Goal: Transaction & Acquisition: Purchase product/service

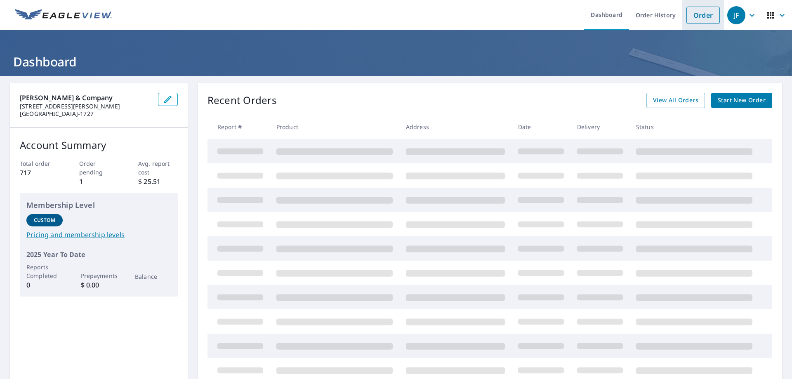
click at [706, 15] on link "Order" at bounding box center [702, 15] width 33 height 17
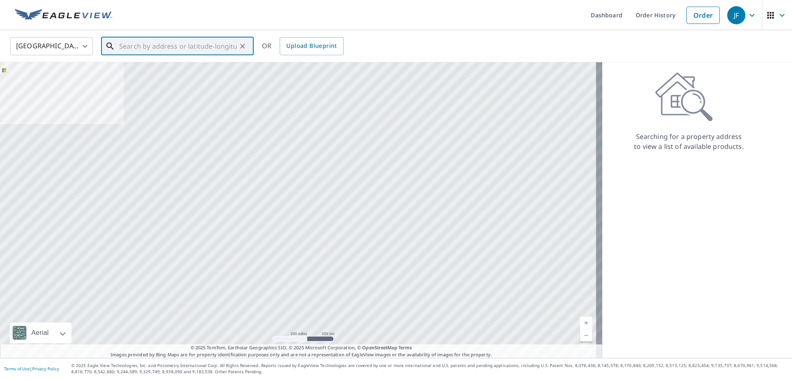
click at [193, 51] on input "text" at bounding box center [178, 46] width 118 height 23
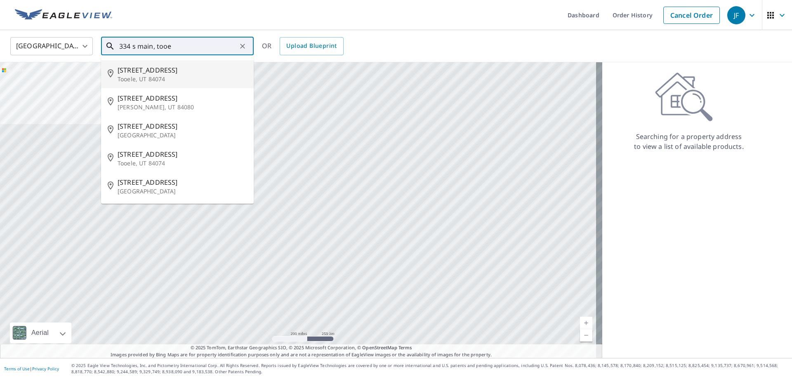
click at [148, 70] on span "[STREET_ADDRESS]" at bounding box center [182, 70] width 129 height 10
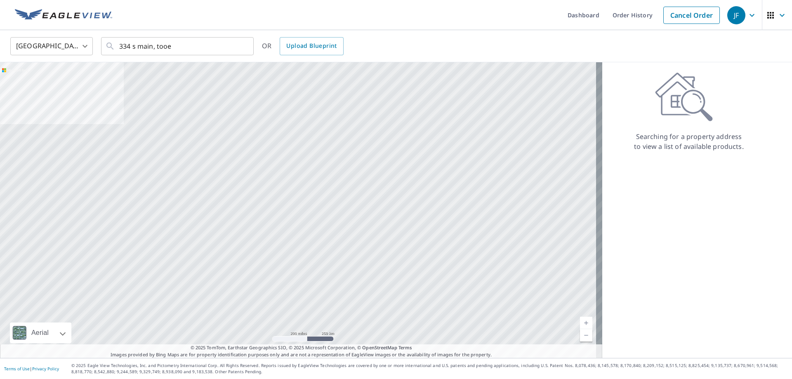
type input "[STREET_ADDRESS]"
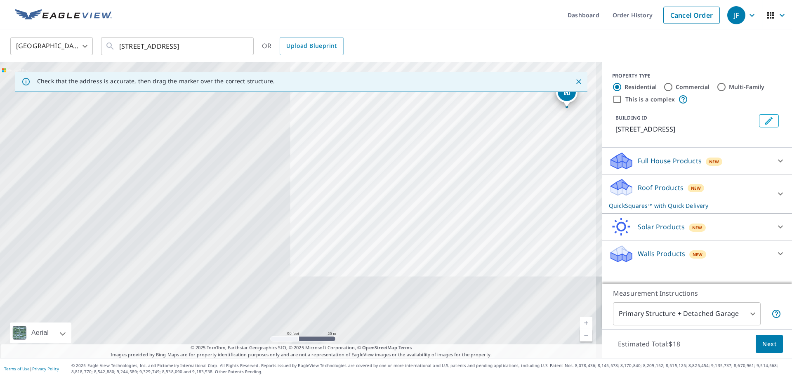
drag, startPoint x: 225, startPoint y: 222, endPoint x: 487, endPoint y: 122, distance: 280.0
click at [487, 122] on div "[STREET_ADDRESS]" at bounding box center [301, 210] width 602 height 296
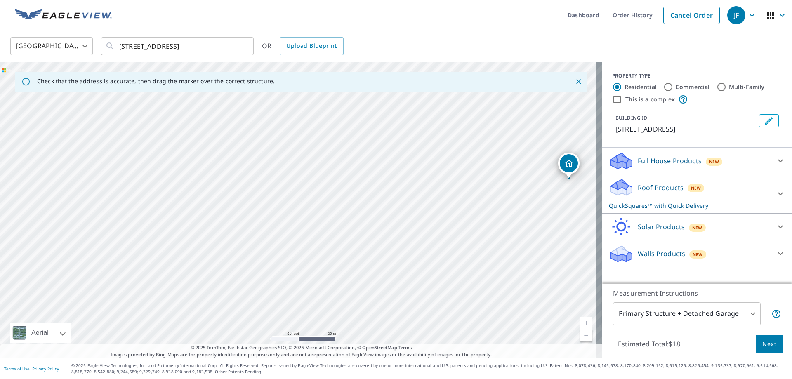
drag, startPoint x: 432, startPoint y: 169, endPoint x: 434, endPoint y: 240, distance: 71.4
click at [434, 240] on div "[STREET_ADDRESS]" at bounding box center [301, 210] width 602 height 296
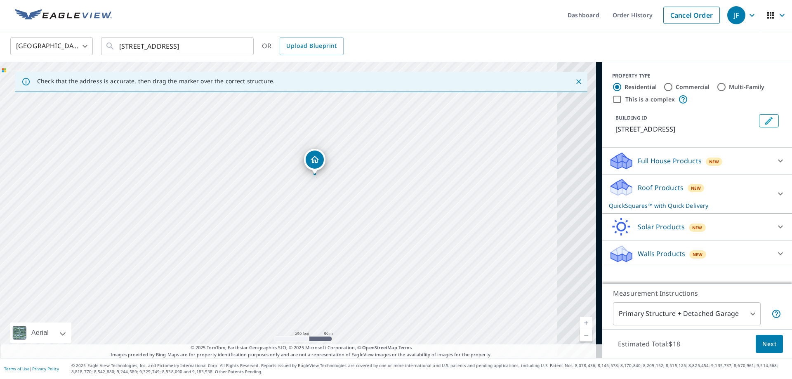
drag, startPoint x: 293, startPoint y: 178, endPoint x: 283, endPoint y: 176, distance: 10.4
click at [283, 176] on div "[STREET_ADDRESS]" at bounding box center [301, 210] width 602 height 296
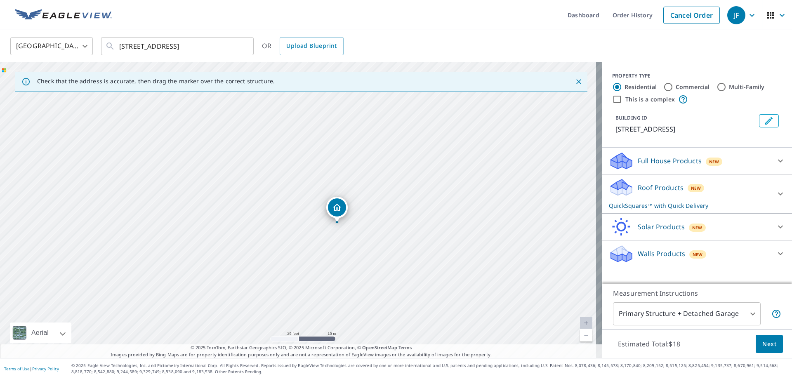
drag, startPoint x: 369, startPoint y: 170, endPoint x: 471, endPoint y: 260, distance: 136.5
click at [471, 260] on div "[STREET_ADDRESS]" at bounding box center [301, 210] width 602 height 296
click at [637, 194] on div "Roof Products New QuickSquares™ with Quick Delivery" at bounding box center [690, 194] width 162 height 32
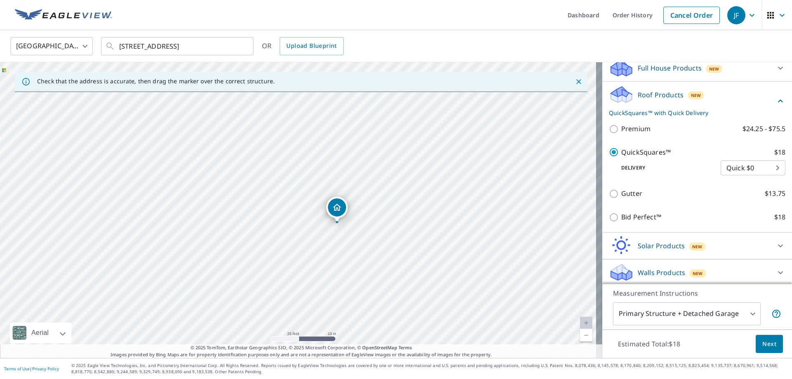
scroll to position [95, 0]
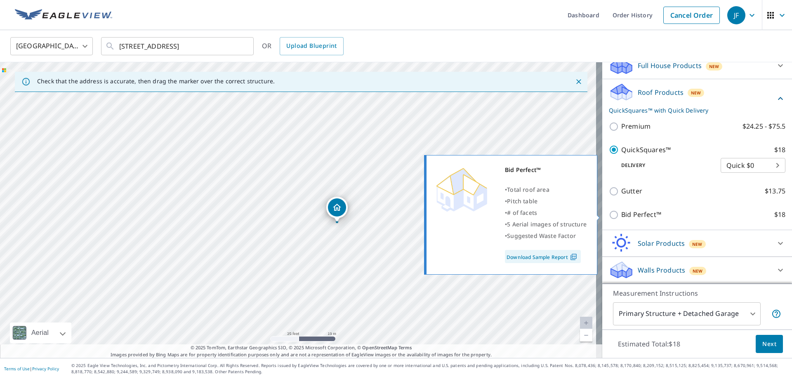
click at [621, 216] on p "Bid Perfect™" at bounding box center [641, 214] width 40 height 10
click at [617, 216] on input "Bid Perfect™ $18" at bounding box center [615, 215] width 12 height 10
checkbox input "true"
checkbox input "false"
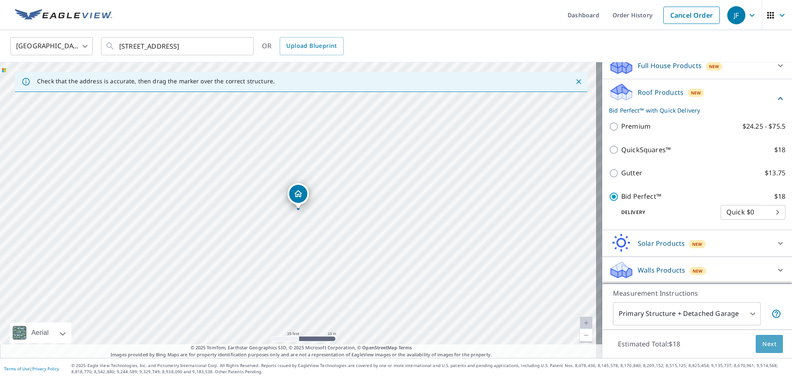
click at [762, 343] on span "Next" at bounding box center [769, 344] width 14 height 10
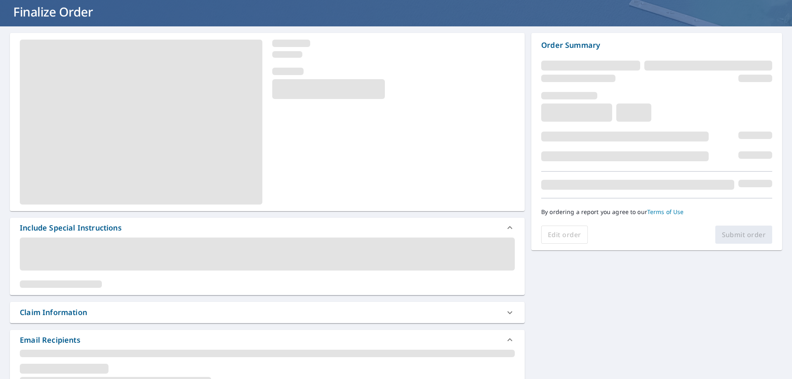
scroll to position [206, 0]
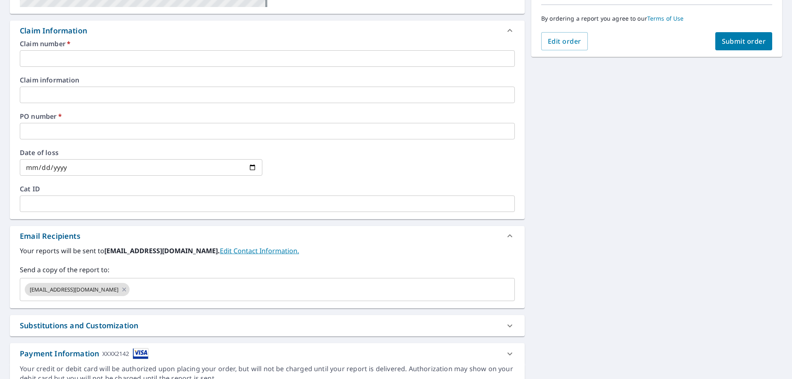
click at [83, 57] on input "text" at bounding box center [267, 58] width 495 height 16
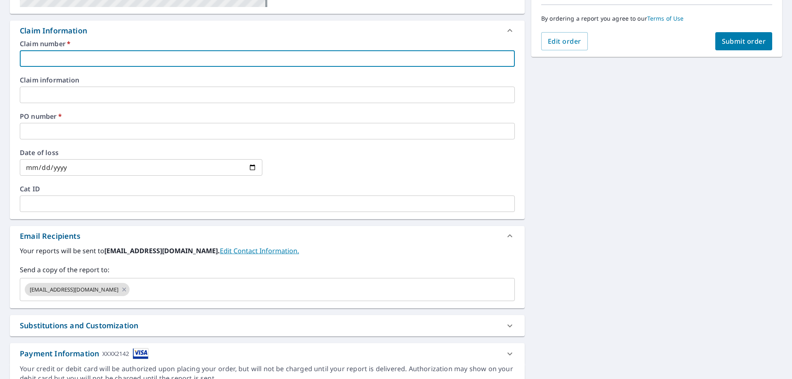
type input "SLC [PERSON_NAME]"
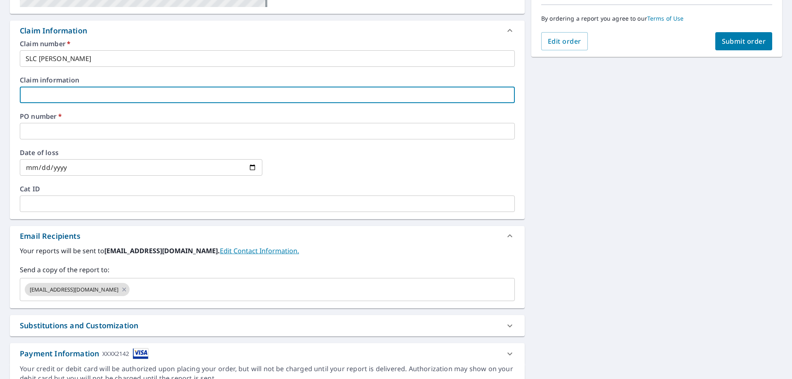
drag, startPoint x: 87, startPoint y: 92, endPoint x: 89, endPoint y: 99, distance: 7.7
click at [87, 92] on input "text" at bounding box center [267, 95] width 495 height 16
type input "STATE WIDE [PERSON_NAME]"
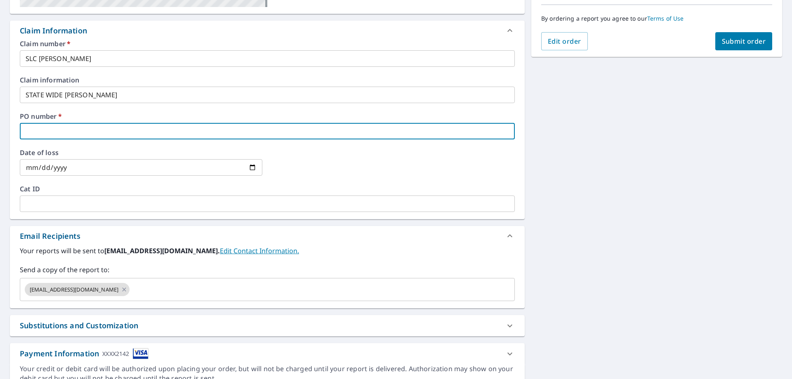
click at [71, 131] on input "text" at bounding box center [267, 131] width 495 height 16
type input "s"
type input "SL0000896810"
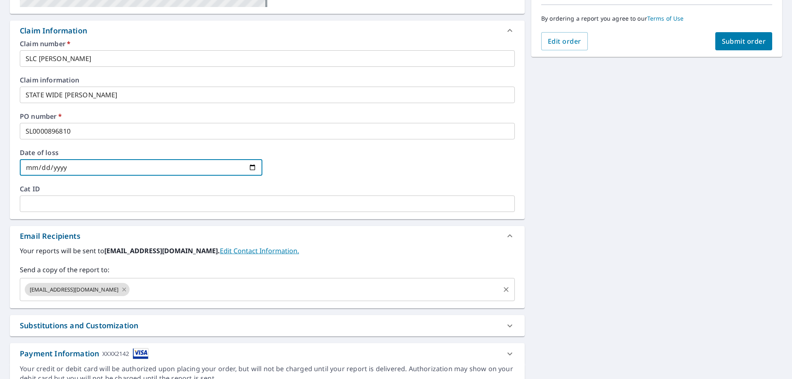
click at [121, 291] on icon at bounding box center [124, 289] width 7 height 9
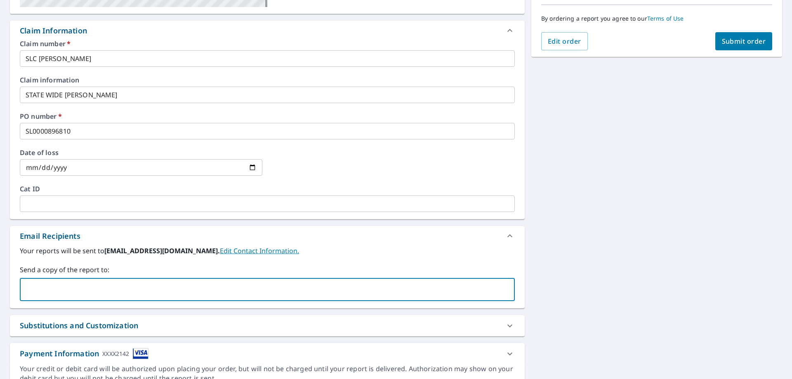
click at [102, 290] on input "text" at bounding box center [261, 290] width 475 height 16
type input "[EMAIL_ADDRESS][DOMAIN_NAME]"
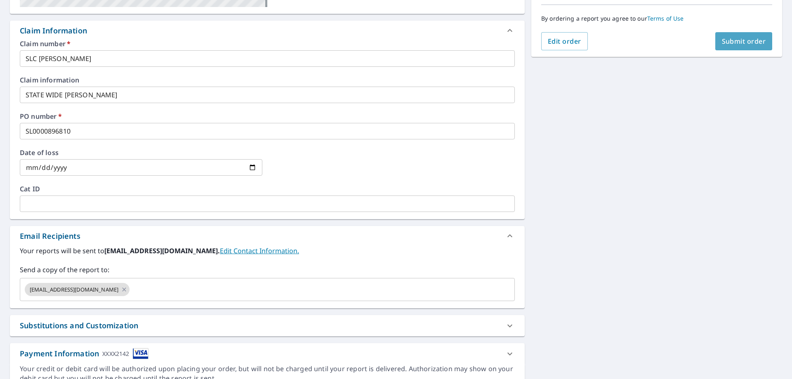
click at [740, 39] on span "Submit order" at bounding box center [744, 41] width 44 height 9
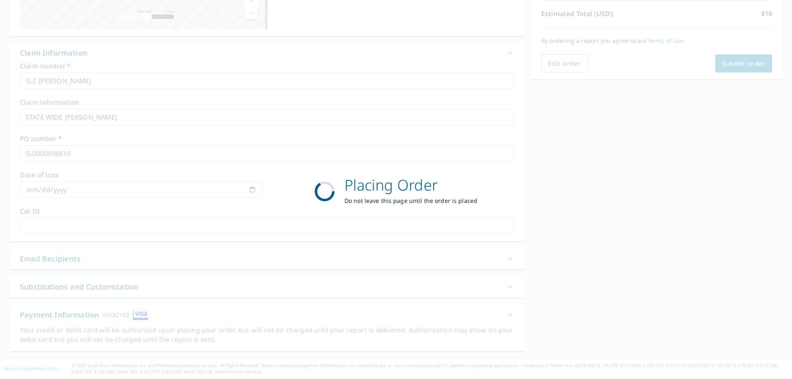
scroll to position [184, 0]
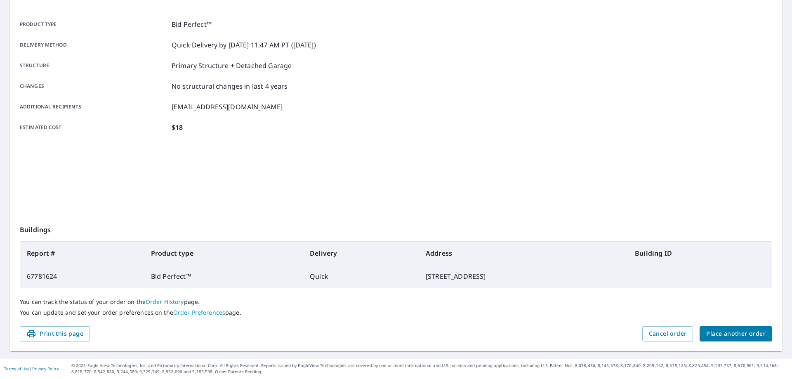
scroll to position [106, 0]
